Goal: Task Accomplishment & Management: Manage account settings

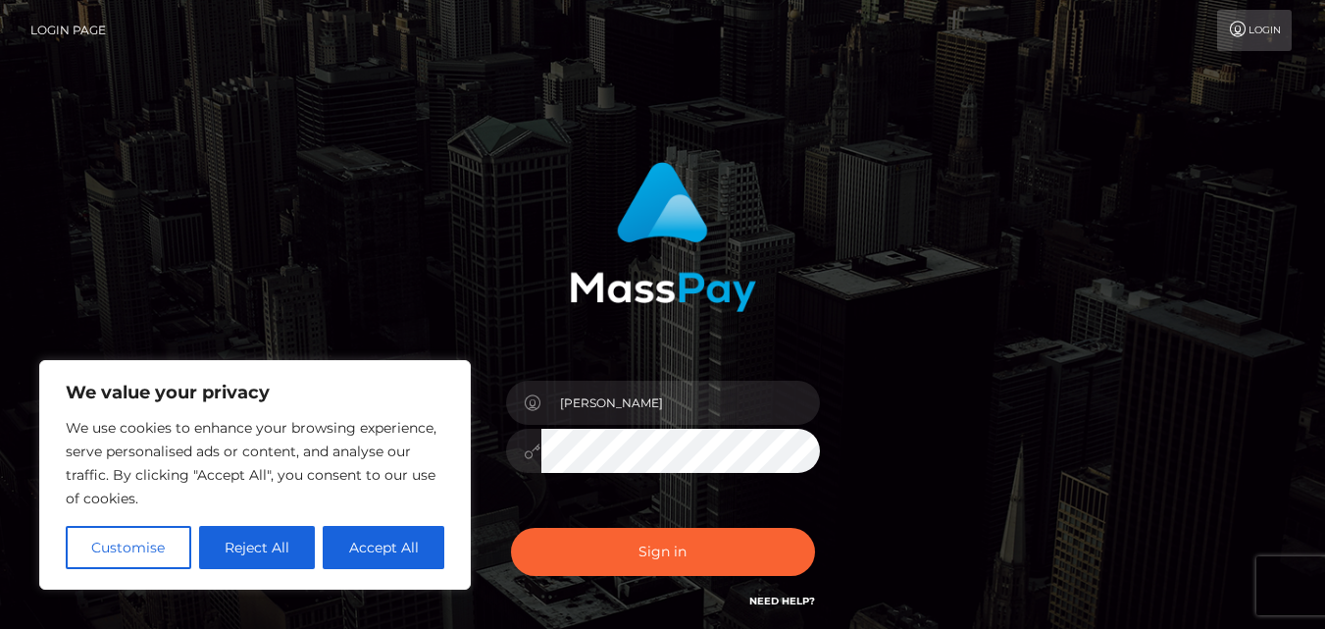
type input "[EMAIL_ADDRESS][DOMAIN_NAME]"
click at [384, 539] on button "Accept All" at bounding box center [384, 547] width 122 height 43
checkbox input "true"
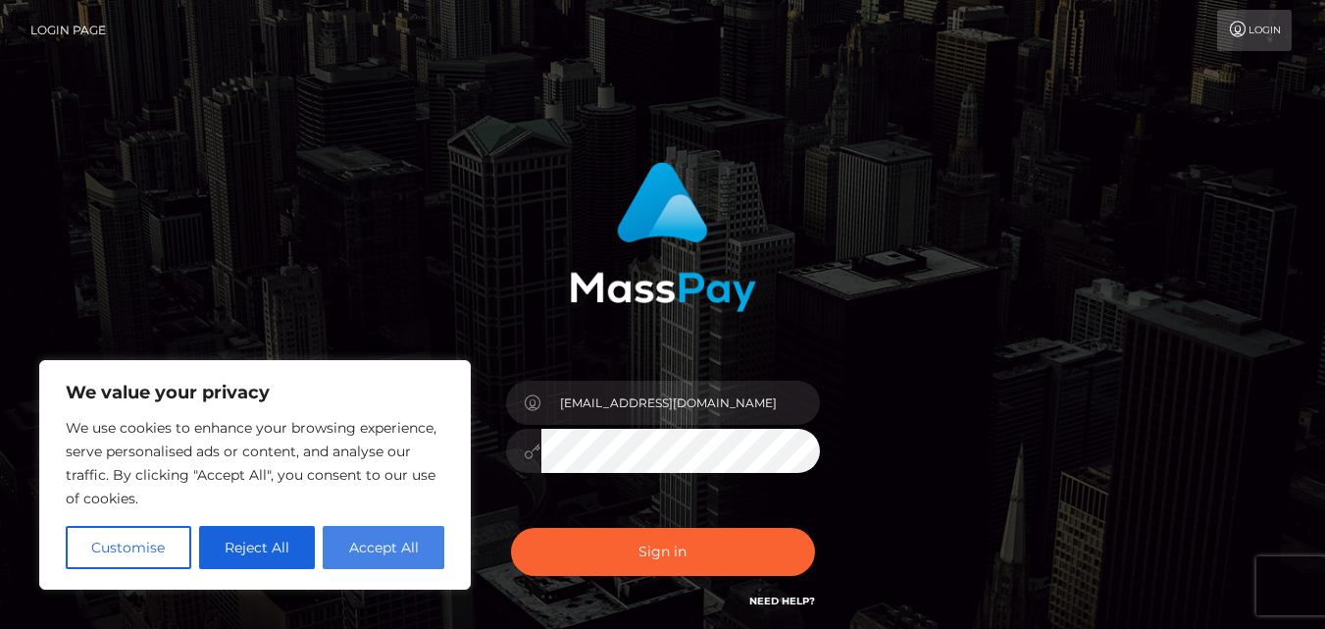
checkbox input "true"
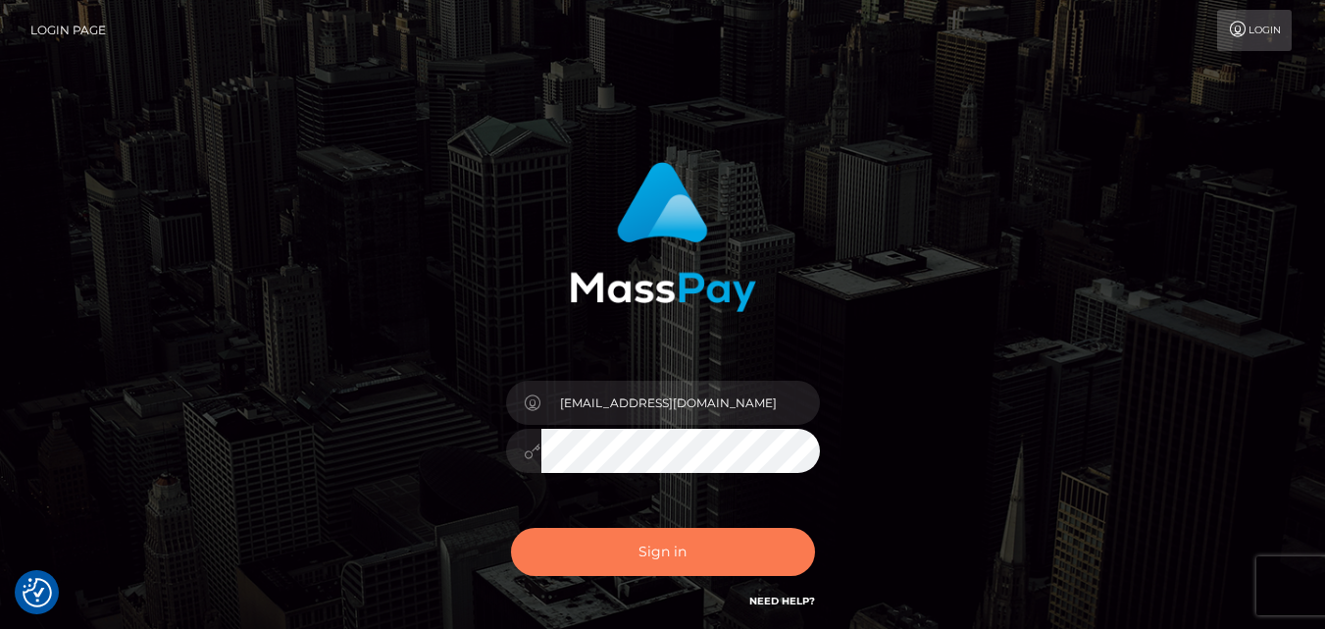
click at [594, 543] on button "Sign in" at bounding box center [663, 552] width 304 height 48
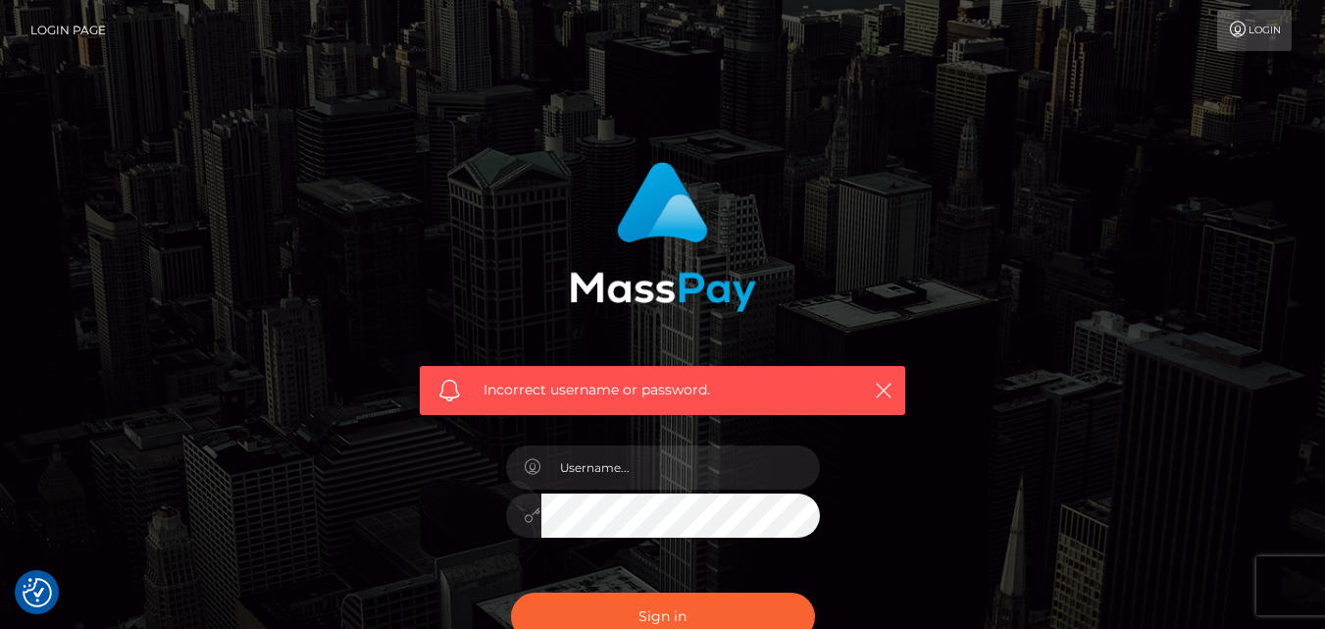
checkbox input "true"
click at [881, 385] on icon "button" at bounding box center [884, 390] width 20 height 20
